Goal: Transaction & Acquisition: Purchase product/service

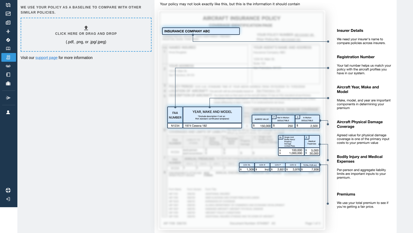
scroll to position [0, 4]
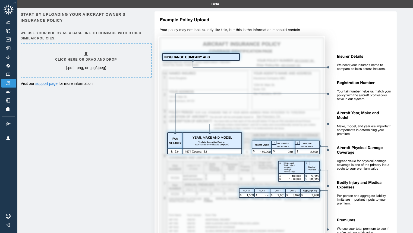
click at [84, 56] on icon at bounding box center [86, 54] width 7 height 7
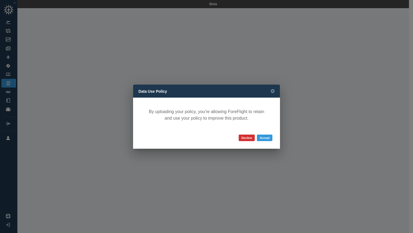
scroll to position [0, 0]
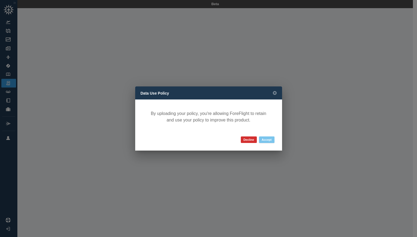
click at [271, 141] on button "Accept" at bounding box center [266, 139] width 15 height 7
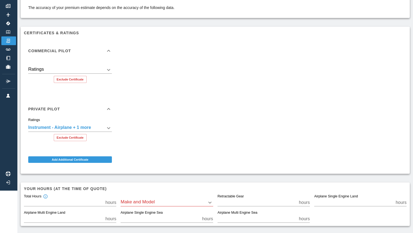
scroll to position [64, 0]
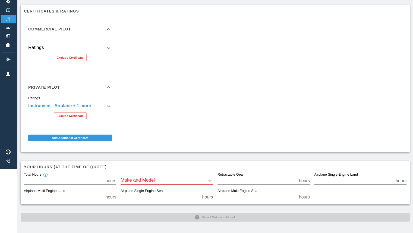
click at [90, 181] on input "***" at bounding box center [63, 181] width 79 height 8
type input "***"
click at [203, 169] on body "**********" at bounding box center [206, 52] width 413 height 233
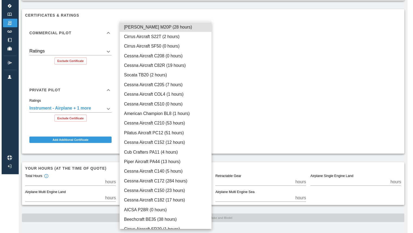
scroll to position [15, 0]
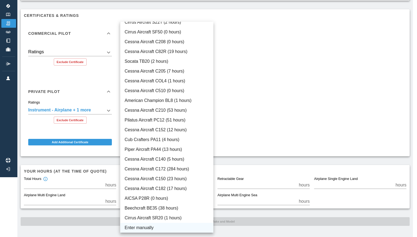
click at [167, 232] on li "Enter manually" at bounding box center [166, 228] width 93 height 10
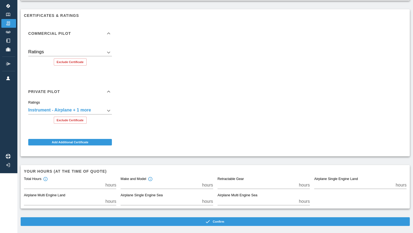
click at [174, 186] on input "*" at bounding box center [160, 185] width 79 height 8
type input "*"
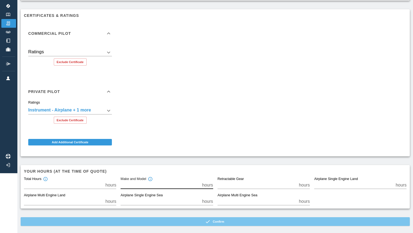
click at [361, 217] on button "Confirm" at bounding box center [215, 221] width 389 height 9
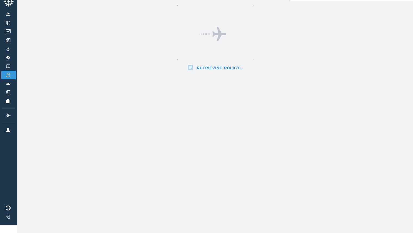
scroll to position [60, 0]
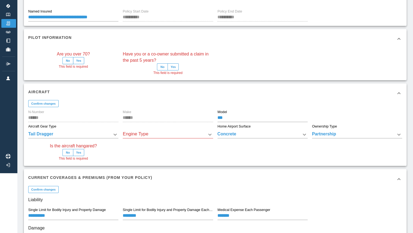
click at [65, 63] on button "No" at bounding box center [68, 60] width 11 height 7
click at [162, 68] on button "No" at bounding box center [162, 66] width 11 height 7
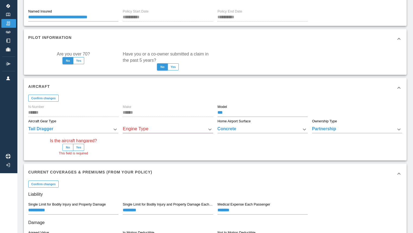
click at [68, 148] on button "No" at bounding box center [68, 147] width 11 height 7
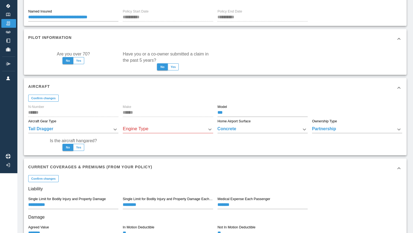
click at [141, 132] on body "**********" at bounding box center [206, 56] width 413 height 233
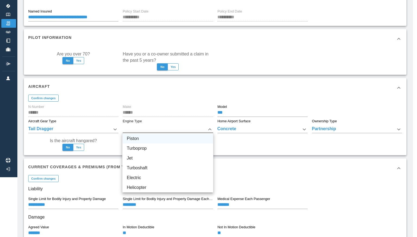
click at [131, 140] on li "Piston" at bounding box center [168, 139] width 91 height 10
type input "******"
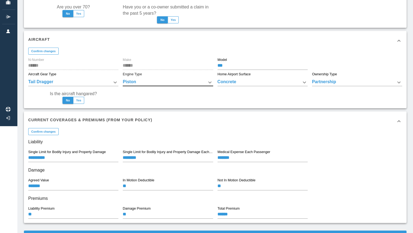
scroll to position [128, 0]
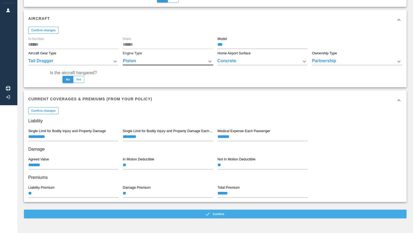
click at [68, 217] on button "Confirm" at bounding box center [215, 214] width 383 height 9
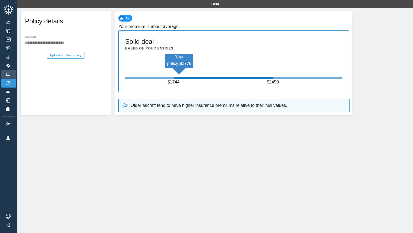
click at [10, 73] on img at bounding box center [8, 75] width 6 height 4
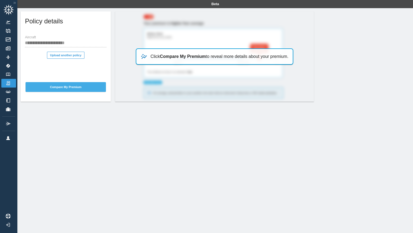
click at [57, 91] on button "Compare My Premium" at bounding box center [66, 87] width 80 height 10
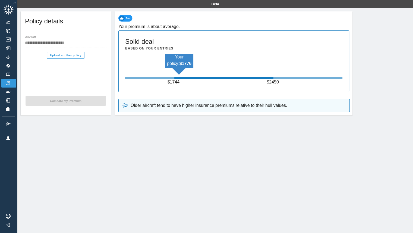
click at [160, 107] on p "Older aircraft tend to have higher insurance premiums relative to their hull va…" at bounding box center [209, 105] width 157 height 7
click at [7, 110] on img at bounding box center [8, 109] width 6 height 4
